Goal: Task Accomplishment & Management: Manage account settings

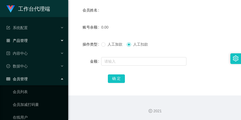
click at [34, 39] on div "产品管理" at bounding box center [34, 40] width 68 height 11
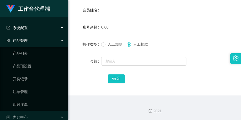
click at [35, 31] on div "系统配置" at bounding box center [34, 27] width 68 height 11
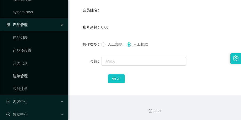
scroll to position [100, 0]
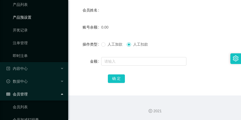
click at [28, 22] on link "产品预设置" at bounding box center [38, 17] width 51 height 11
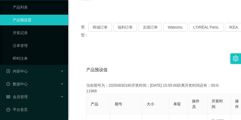
scroll to position [2, 0]
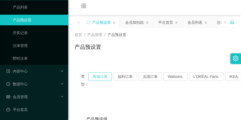
click at [97, 74] on button "商城订单" at bounding box center [99, 76] width 23 height 9
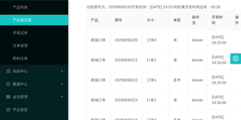
scroll to position [135, 0]
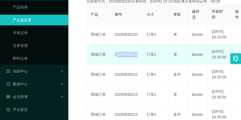
drag, startPoint x: 114, startPoint y: 69, endPoint x: 142, endPoint y: 66, distance: 28.7
click at [142, 64] on tr "商城订单 20250830221 订单1 单 laosan [DATE] 19:20:00 编 辑 限制投注" at bounding box center [165, 54] width 157 height 20
copy td "20250830221"
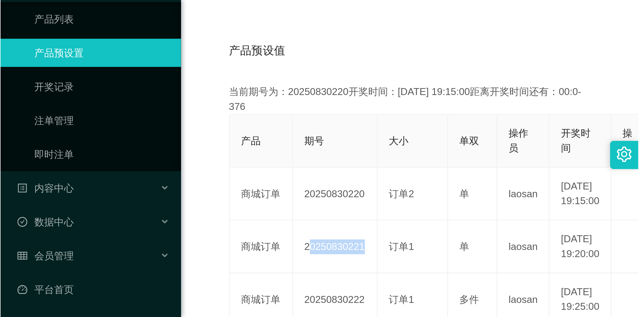
scroll to position [0, 0]
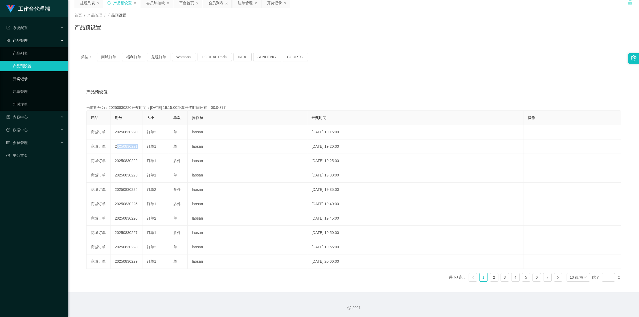
click at [44, 79] on link "开奖记录" at bounding box center [38, 78] width 51 height 11
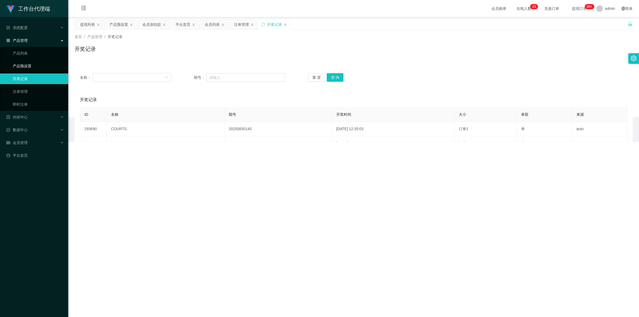
click at [45, 61] on link "产品预设置" at bounding box center [38, 66] width 51 height 11
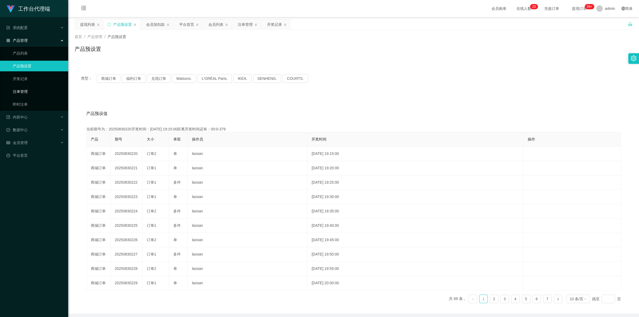
click at [42, 91] on link "注单管理" at bounding box center [38, 91] width 51 height 11
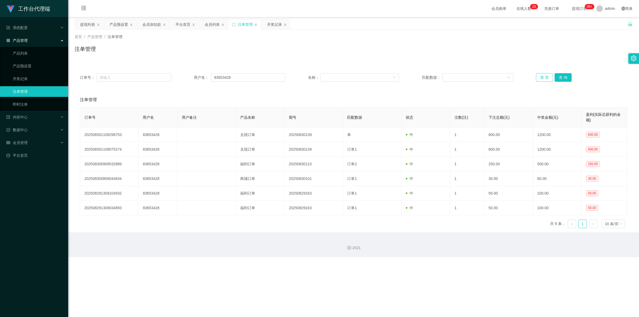
click at [241, 79] on button "重 置" at bounding box center [544, 77] width 17 height 9
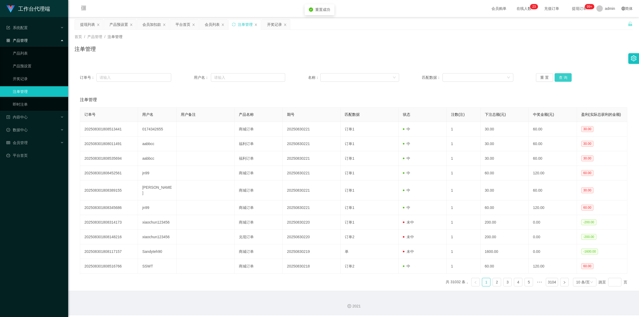
click at [241, 79] on button "查 询" at bounding box center [563, 77] width 17 height 9
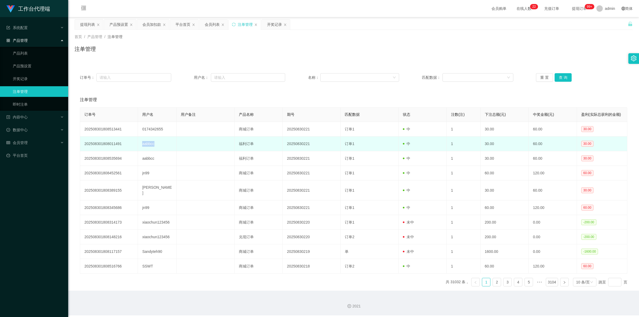
drag, startPoint x: 141, startPoint y: 143, endPoint x: 159, endPoint y: 144, distance: 17.6
click at [159, 120] on td "aabbcc" at bounding box center [157, 144] width 39 height 15
copy td "aabbcc"
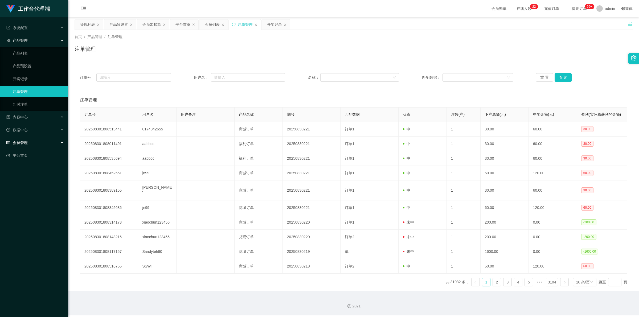
click at [39, 120] on div "会员管理" at bounding box center [34, 142] width 68 height 11
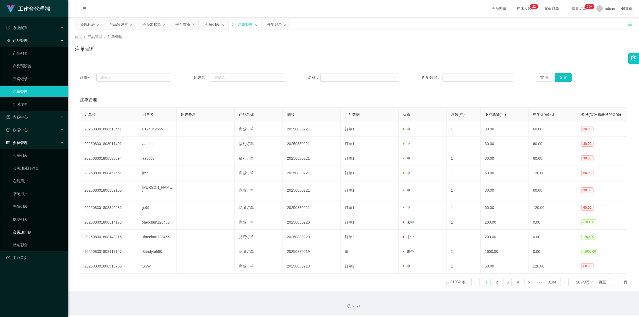
click at [37, 120] on link "会员加扣款" at bounding box center [38, 232] width 51 height 11
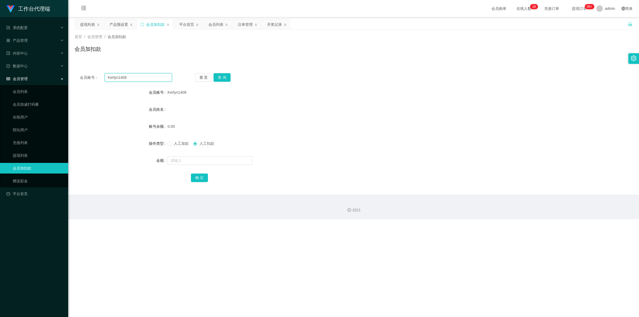
drag, startPoint x: 133, startPoint y: 78, endPoint x: 94, endPoint y: 80, distance: 38.7
click at [94, 80] on div "会员账号： Kerlyn1408" at bounding box center [126, 77] width 92 height 9
paste input "aabbcc"
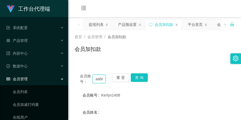
scroll to position [0, 6]
type input "aabbcc"
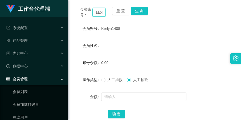
scroll to position [0, 0]
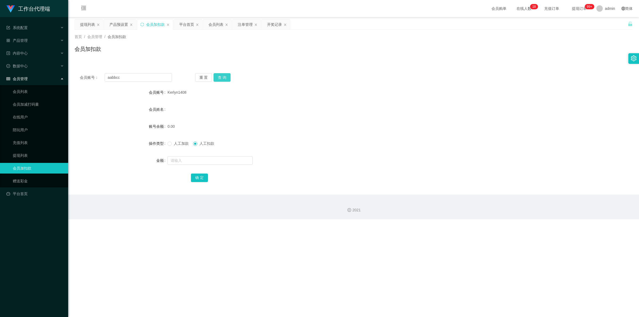
click at [216, 75] on button "查 询" at bounding box center [222, 77] width 17 height 9
click at [203, 120] on input "text" at bounding box center [209, 160] width 85 height 9
type input "30"
click at [199, 120] on button "确 定" at bounding box center [199, 178] width 17 height 9
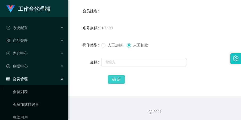
scroll to position [102, 0]
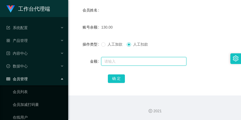
click at [114, 61] on input "text" at bounding box center [143, 61] width 85 height 9
type input "130"
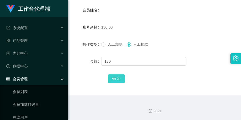
click at [121, 76] on button "确 定" at bounding box center [116, 78] width 17 height 9
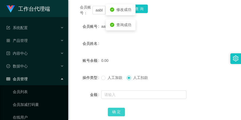
scroll to position [35, 0]
